Goal: Task Accomplishment & Management: Manage account settings

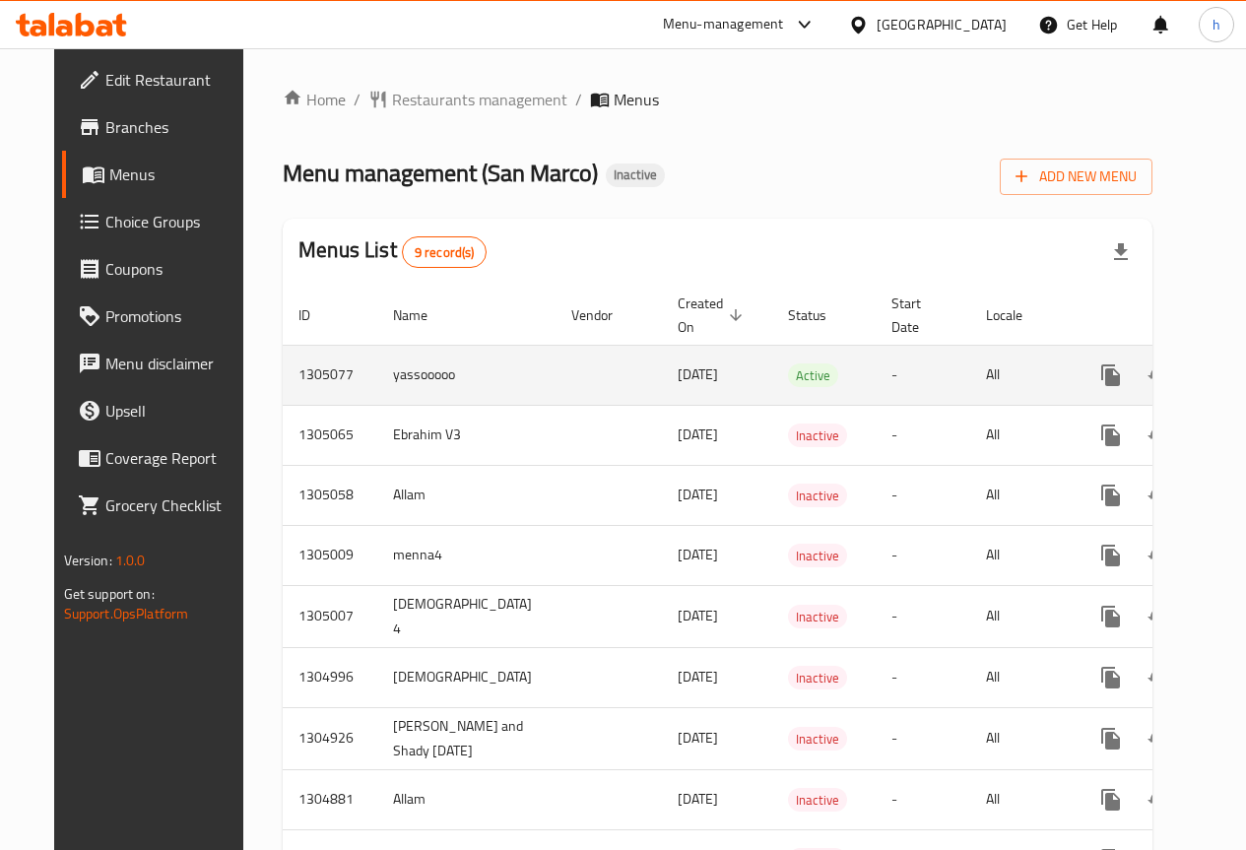
click at [1244, 371] on icon "enhanced table" at bounding box center [1253, 375] width 18 height 18
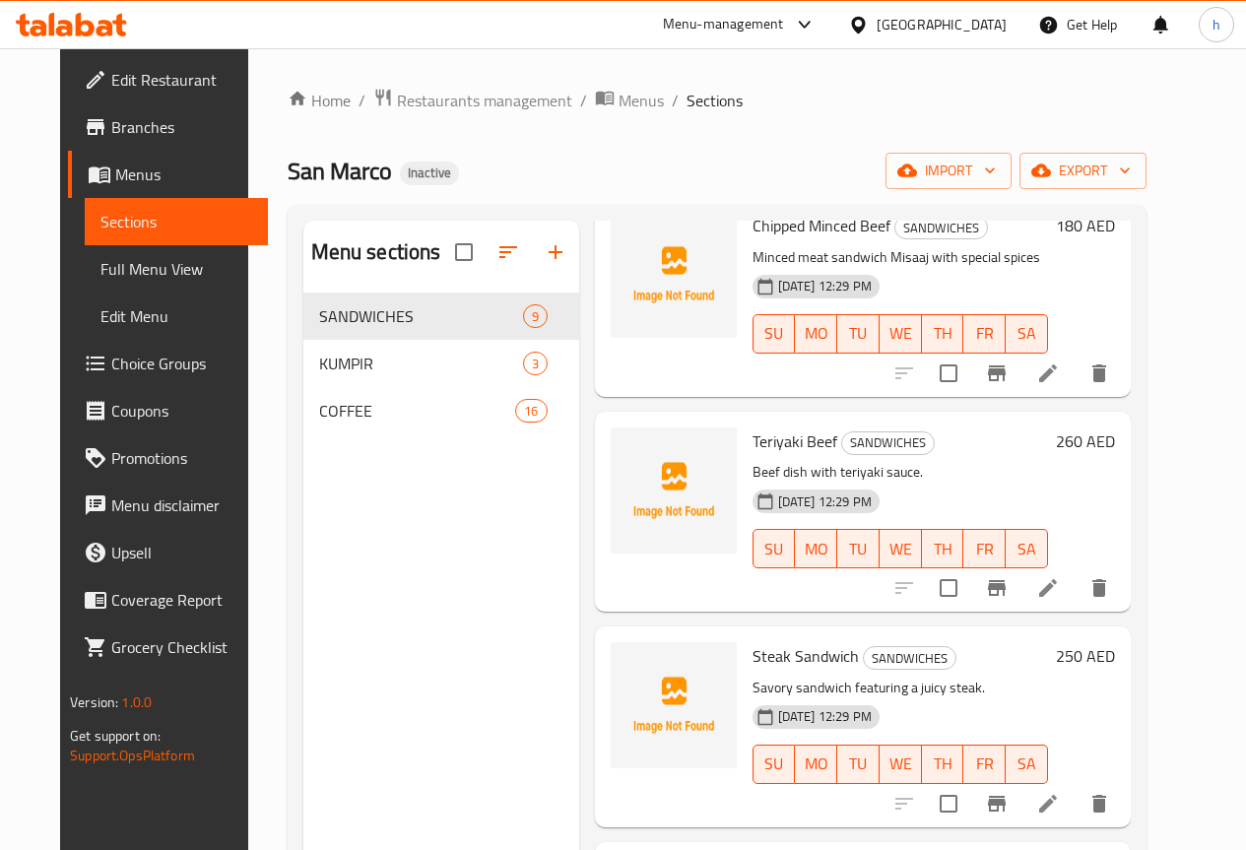
scroll to position [1190, 0]
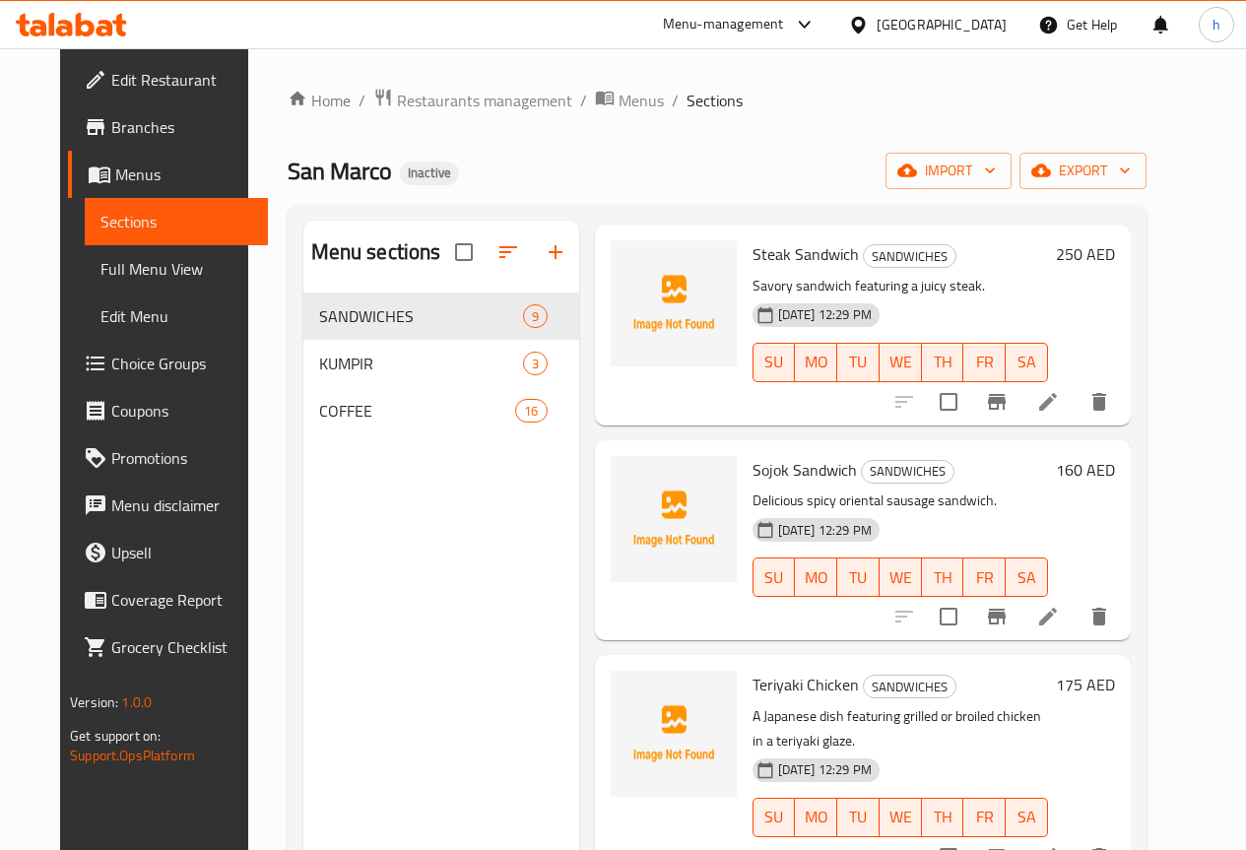
click at [123, 223] on span "Sections" at bounding box center [176, 222] width 152 height 24
click at [115, 174] on span "Menus" at bounding box center [183, 175] width 137 height 24
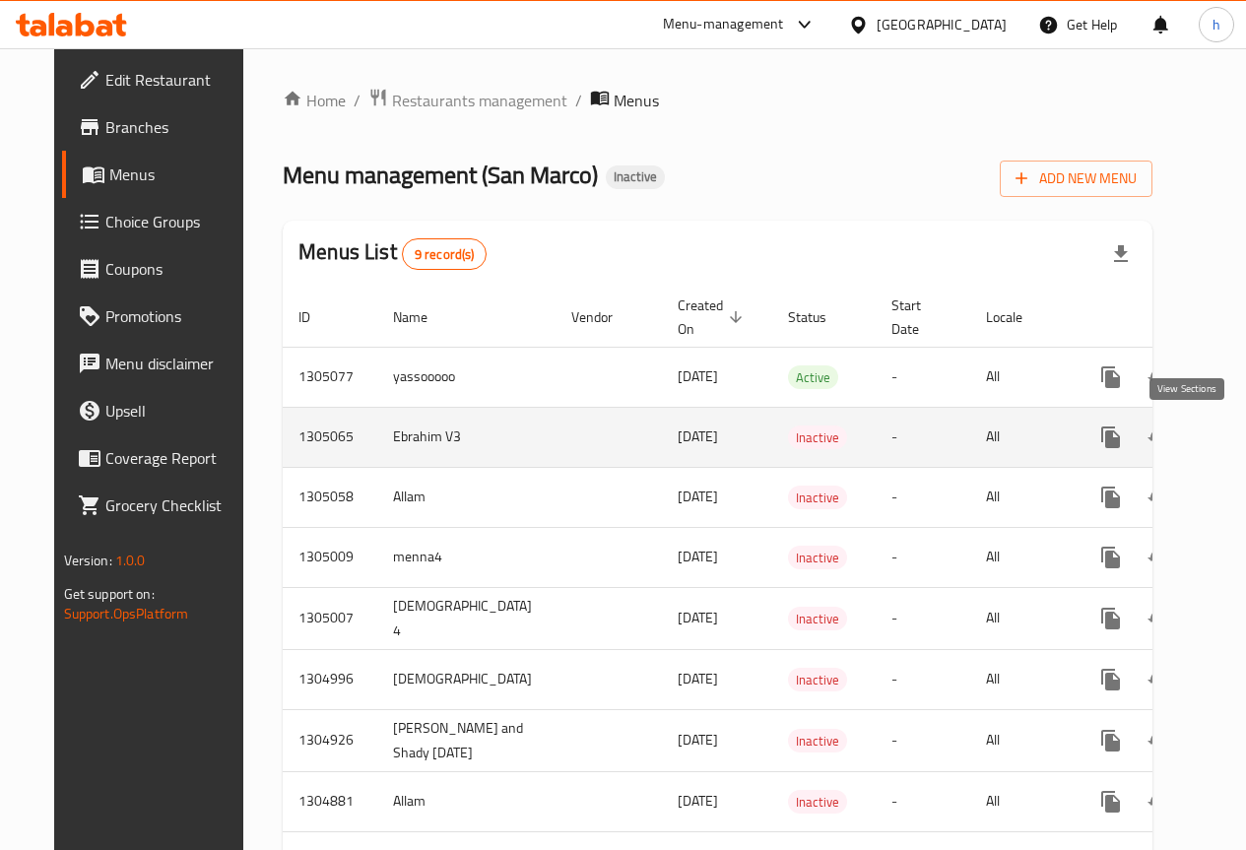
click at [1244, 431] on icon "enhanced table" at bounding box center [1253, 438] width 18 height 18
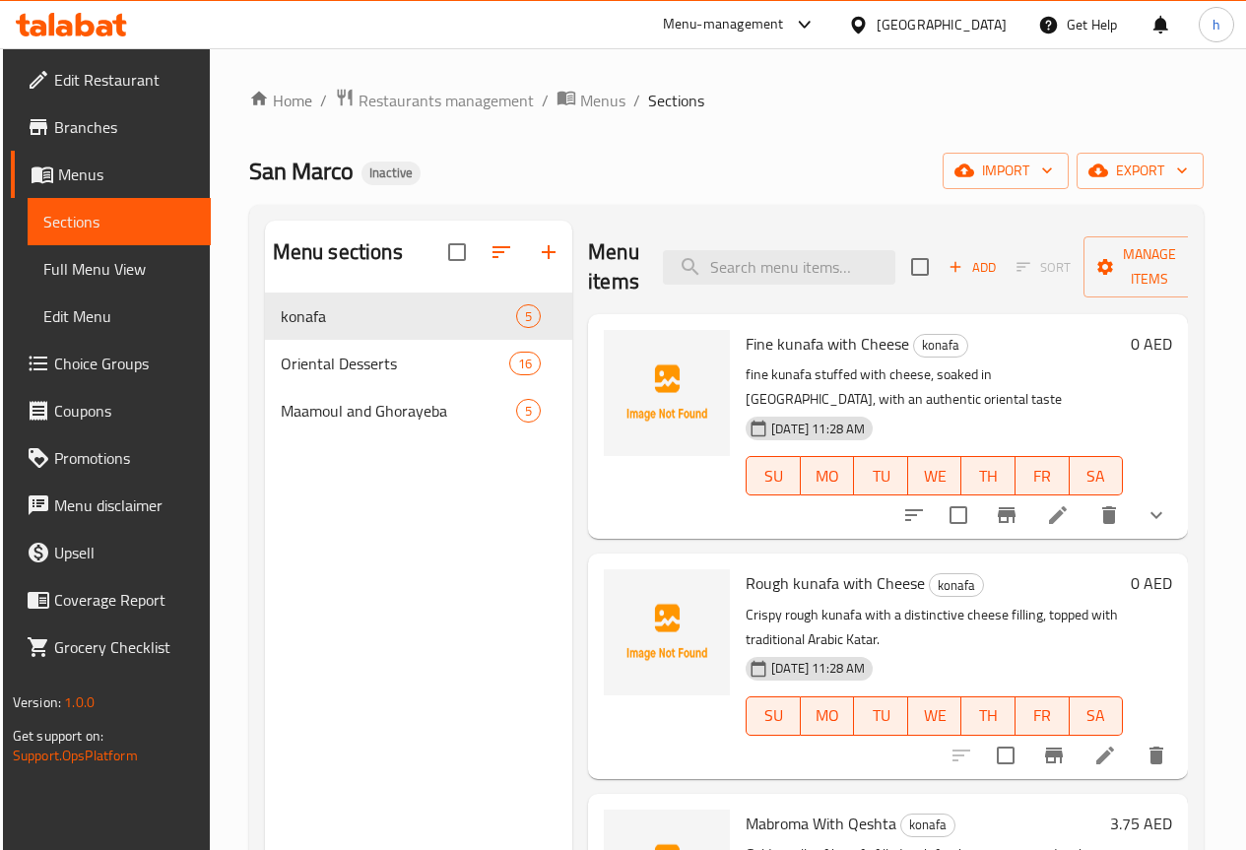
click at [67, 174] on span "Menus" at bounding box center [126, 175] width 137 height 24
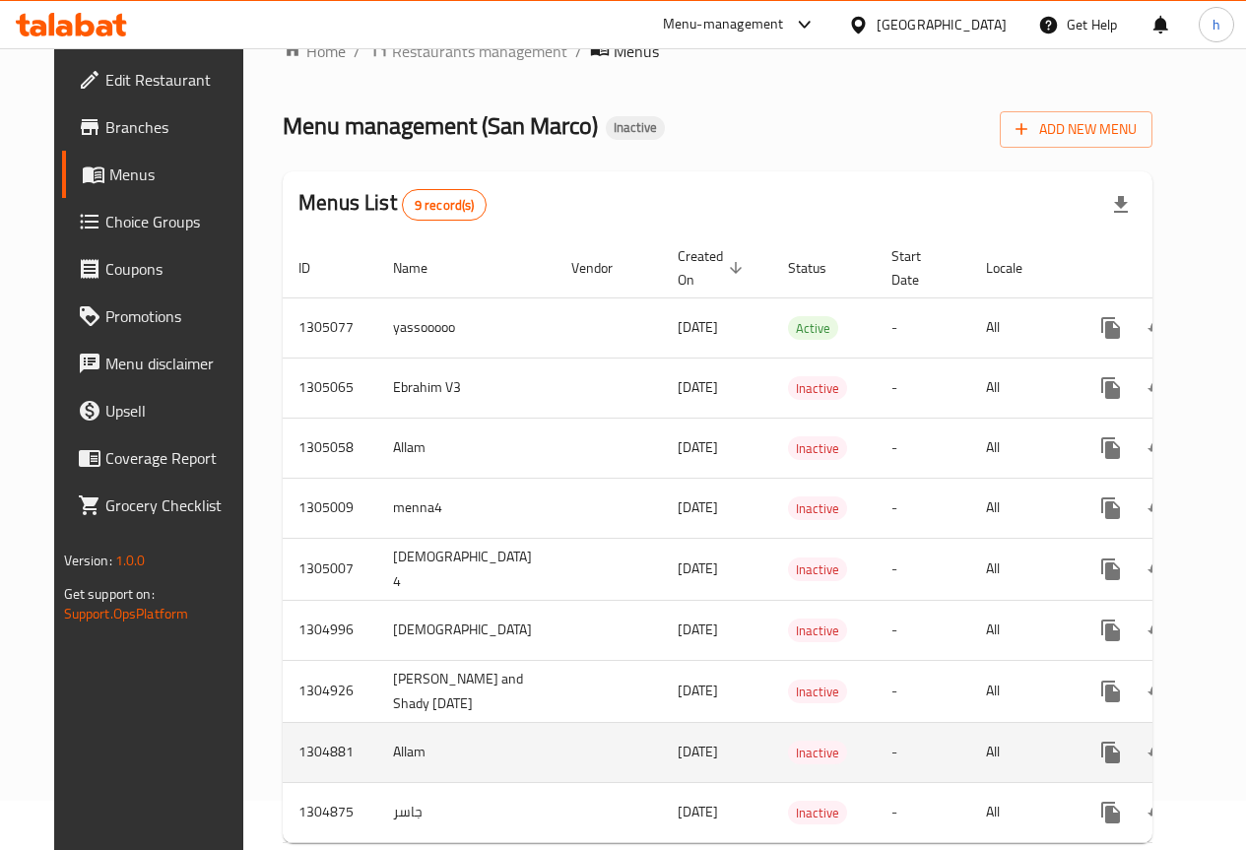
scroll to position [99, 0]
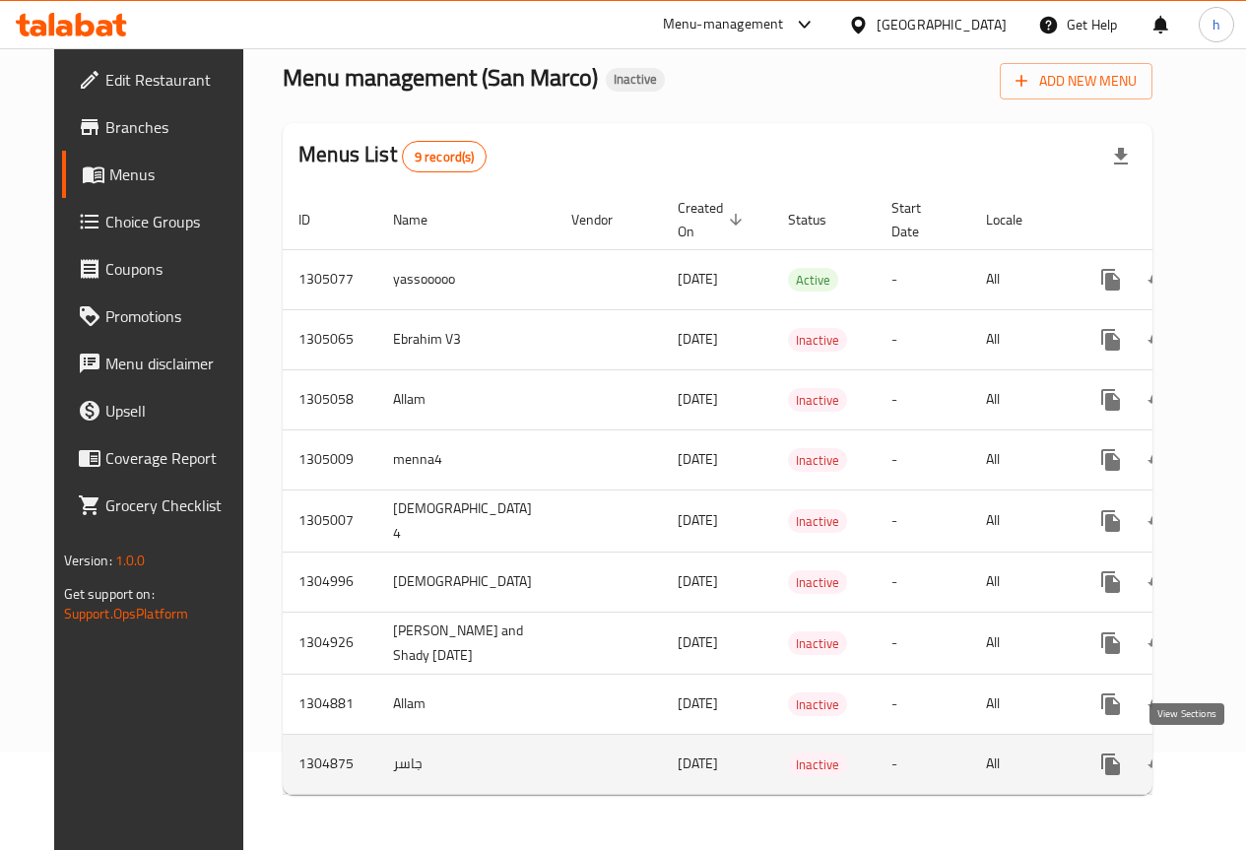
click at [1241, 758] on icon "enhanced table" at bounding box center [1253, 765] width 24 height 24
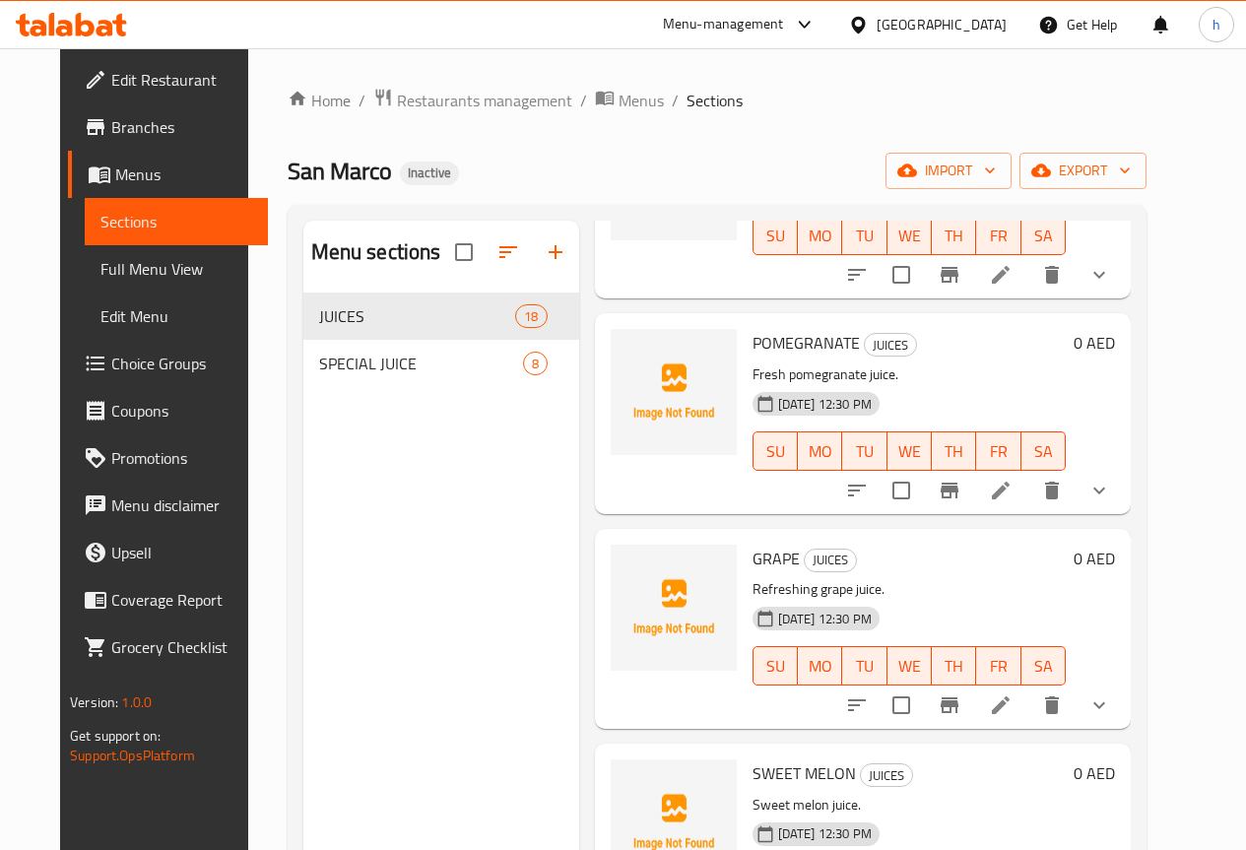
scroll to position [296, 0]
